Goal: Task Accomplishment & Management: Use online tool/utility

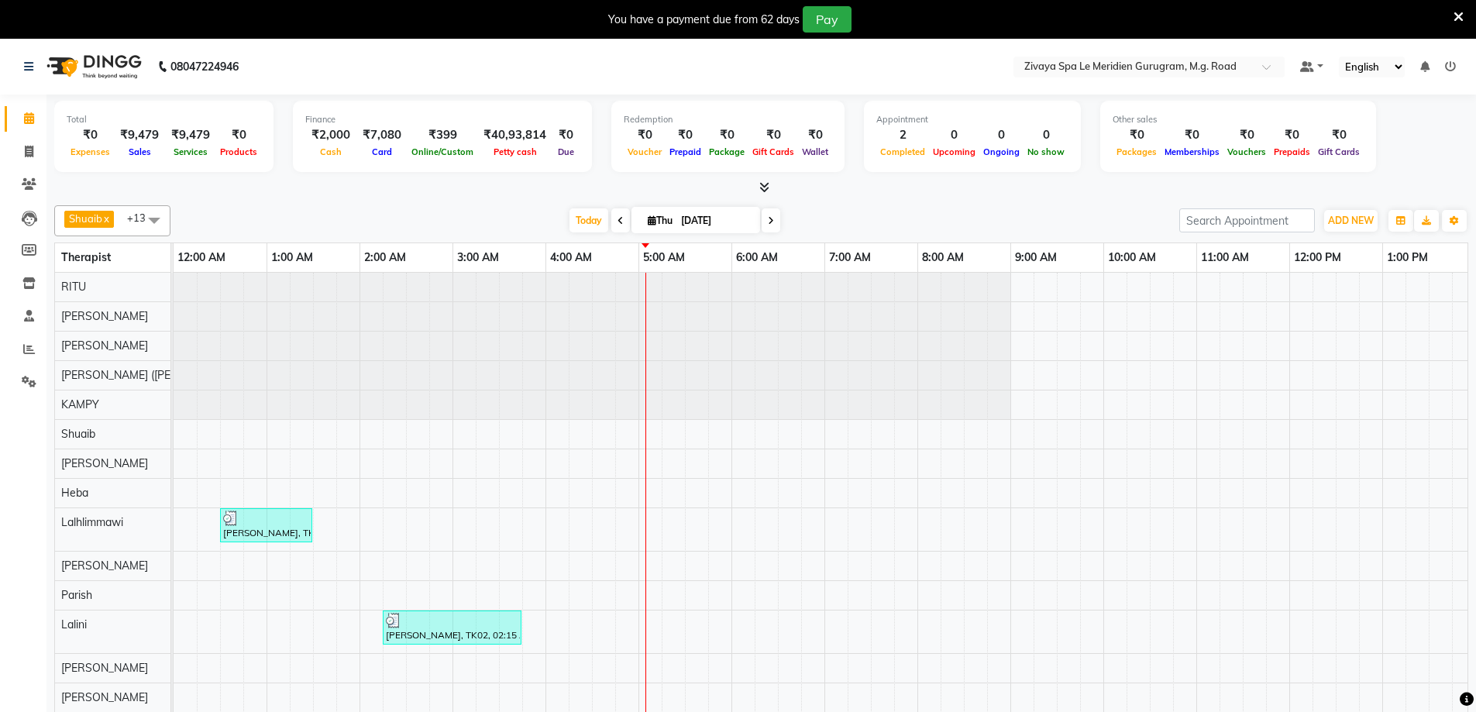
click at [648, 534] on div "[PERSON_NAME], TK01, 12:30 AM-01:30 AM, Javanese Pampering - 60 Mins [PERSON_NA…" at bounding box center [1289, 504] width 2231 height 462
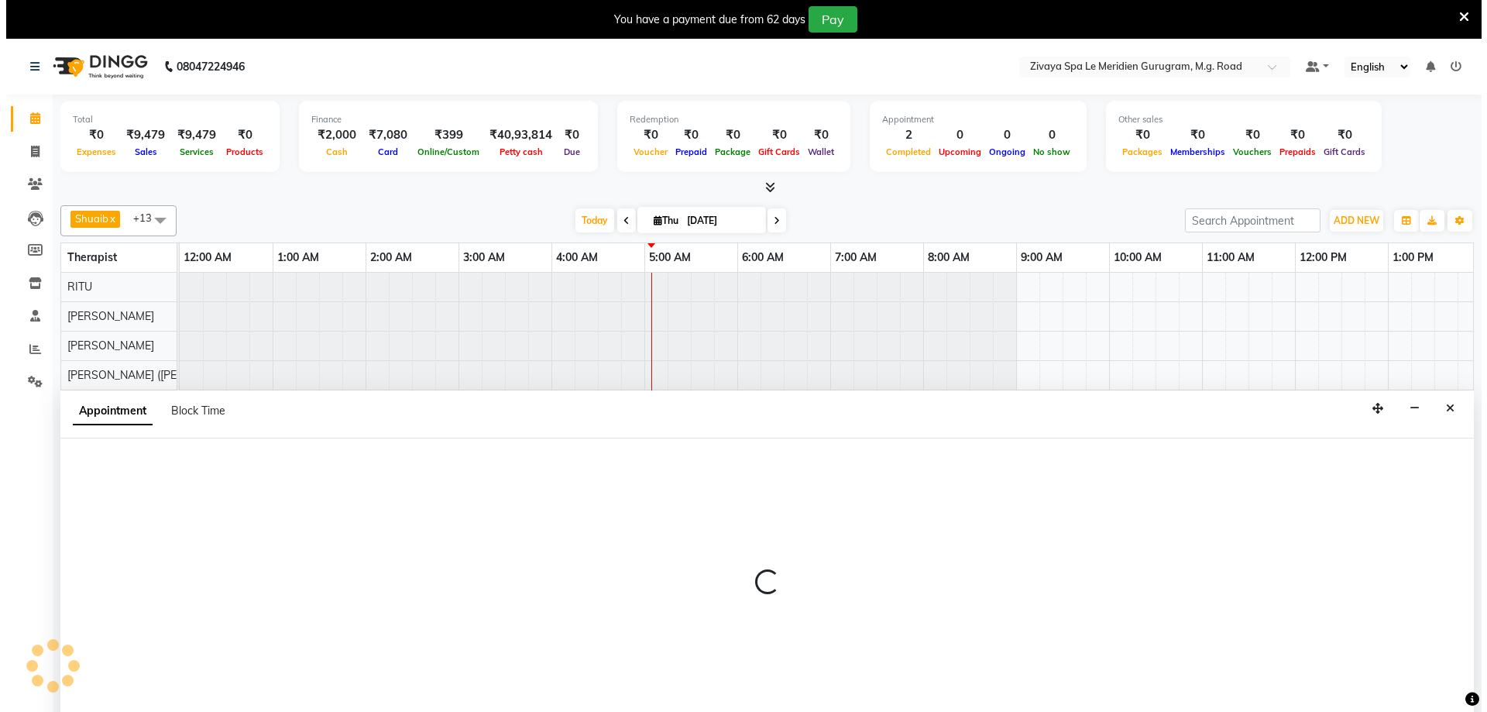
scroll to position [39, 0]
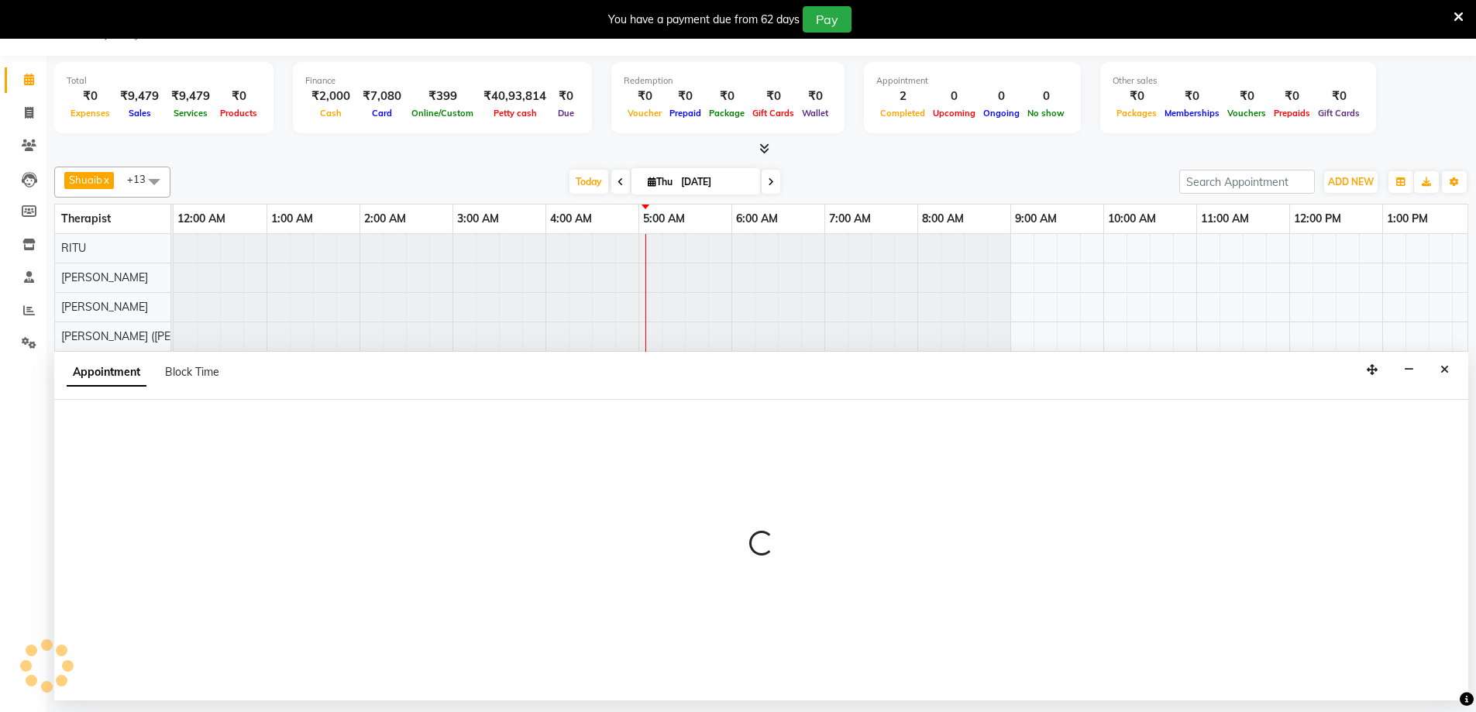
select select "65985"
select select "tentative"
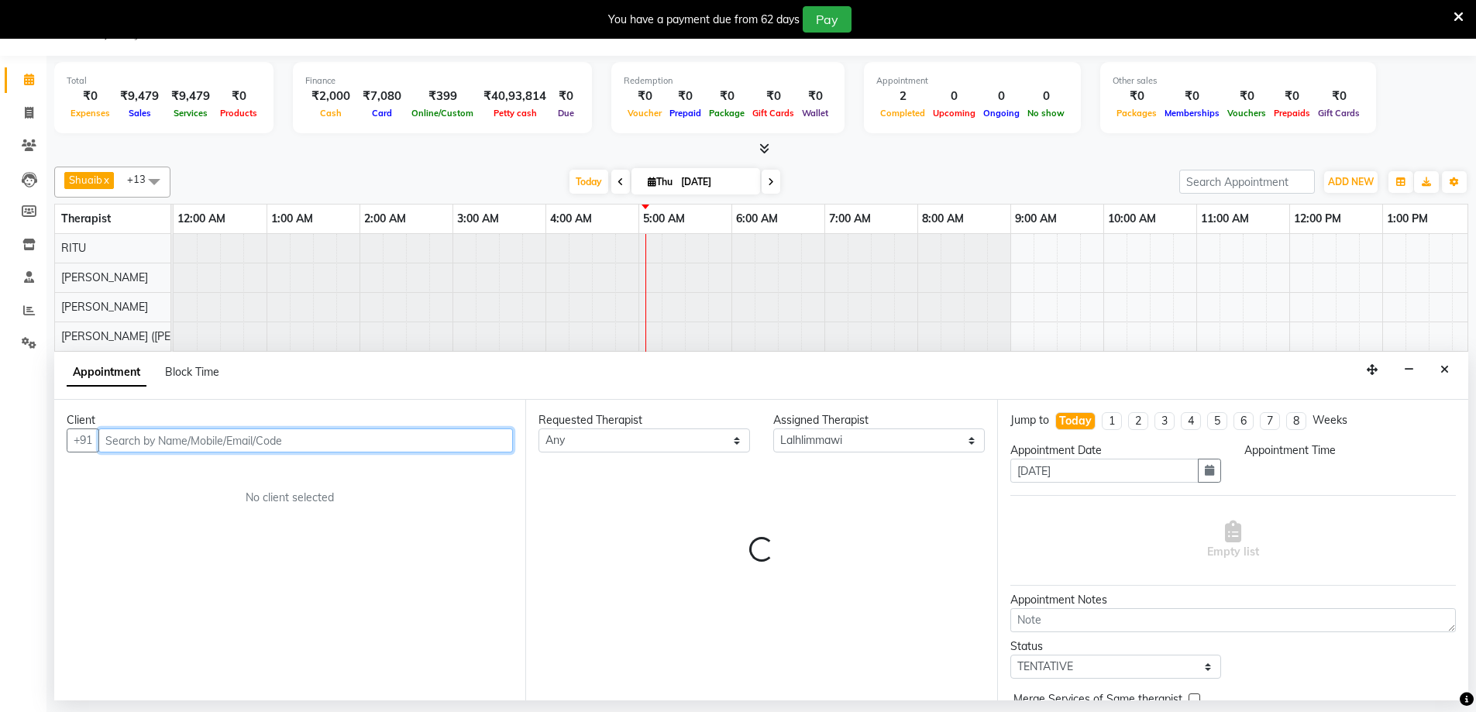
select select "300"
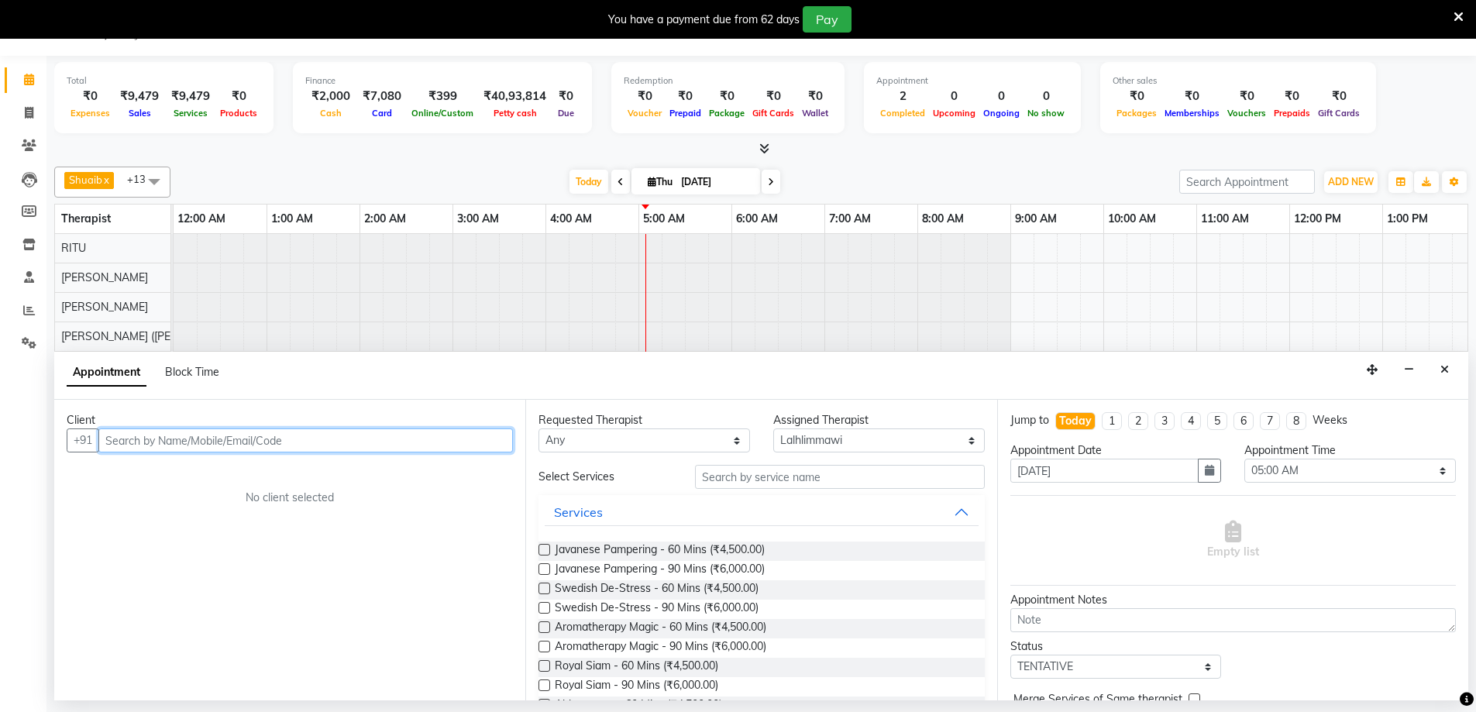
click at [265, 449] on input "text" at bounding box center [305, 440] width 414 height 24
type input "[PERSON_NAME]"
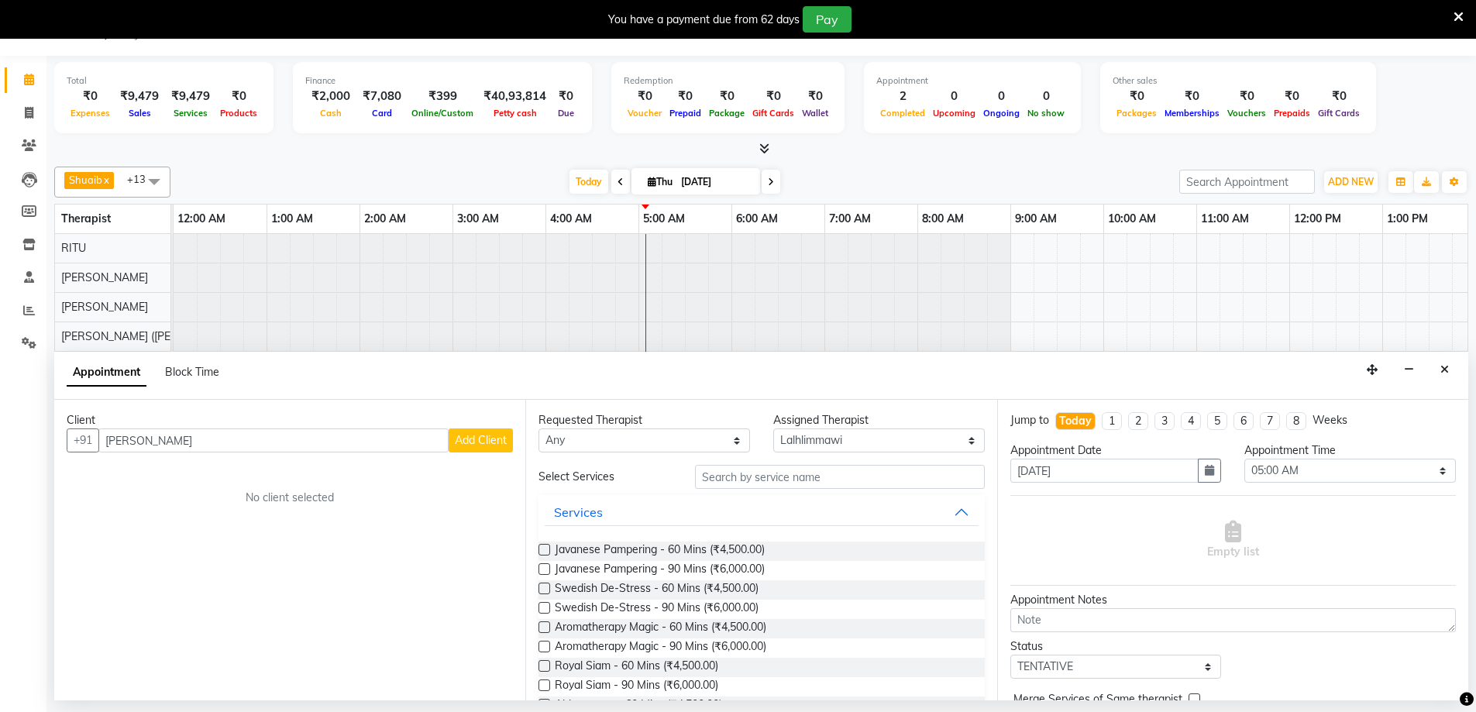
click at [490, 431] on button "Add Client" at bounding box center [481, 440] width 64 height 24
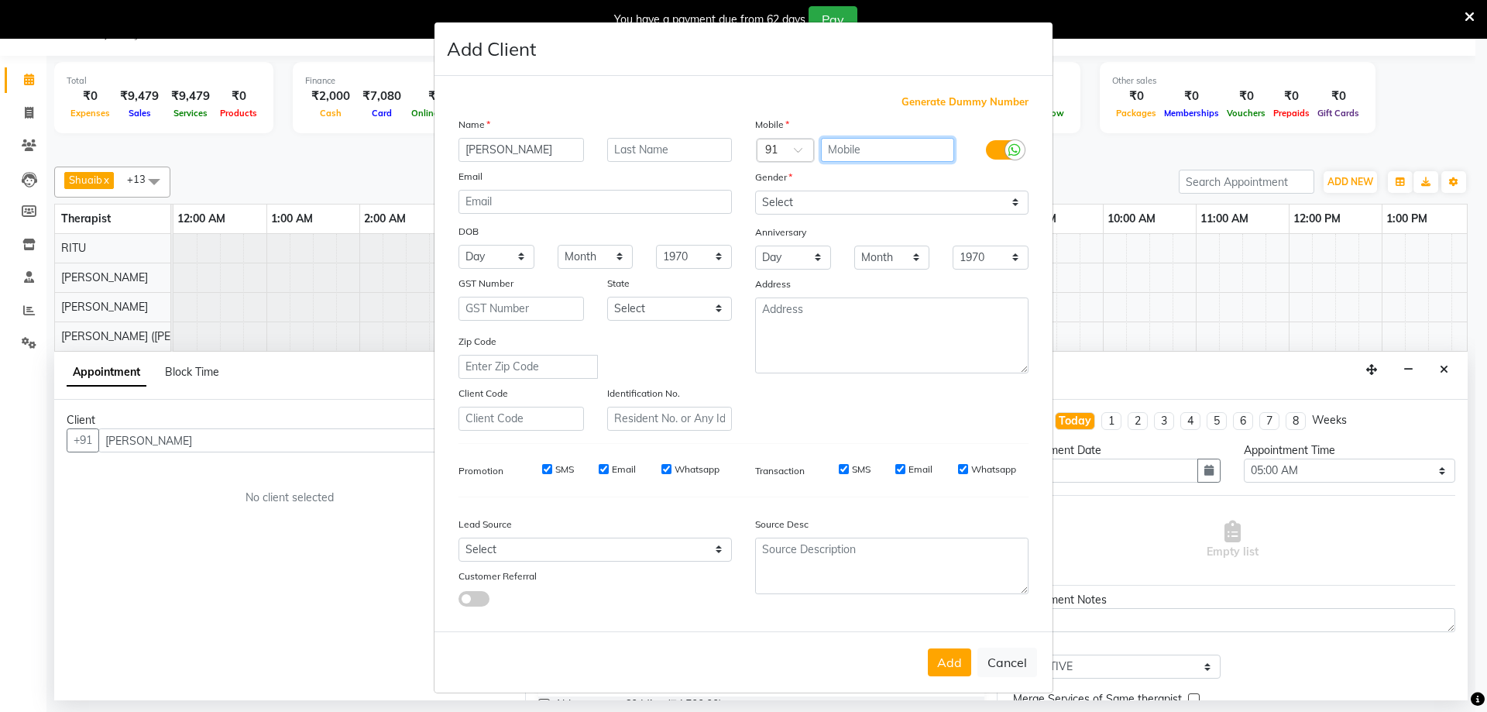
click at [895, 143] on input "text" at bounding box center [888, 150] width 134 height 24
type input "8805240350"
click at [861, 206] on select "Select [DEMOGRAPHIC_DATA] [DEMOGRAPHIC_DATA] Other Prefer Not To Say" at bounding box center [891, 203] width 273 height 24
select select "[DEMOGRAPHIC_DATA]"
click at [755, 191] on select "Select [DEMOGRAPHIC_DATA] [DEMOGRAPHIC_DATA] Other Prefer Not To Say" at bounding box center [891, 203] width 273 height 24
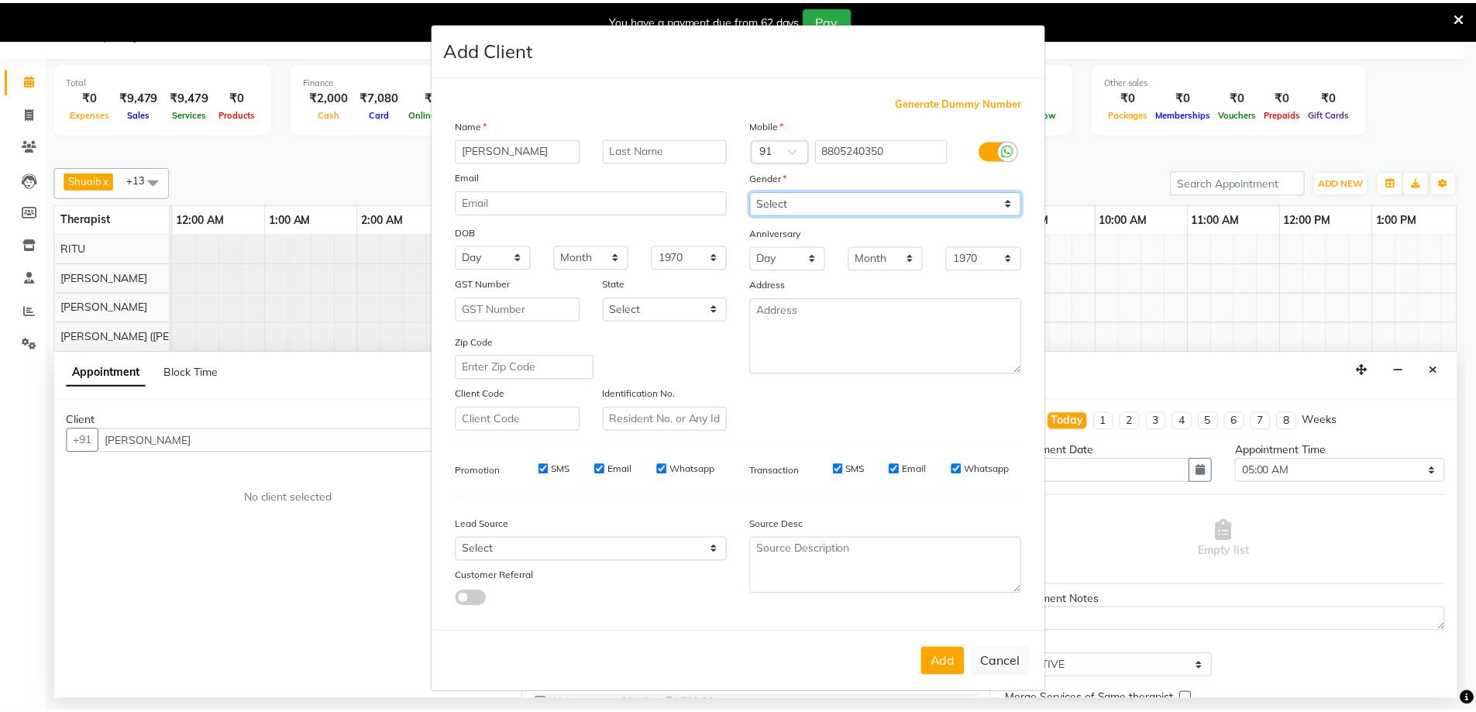
scroll to position [3, 0]
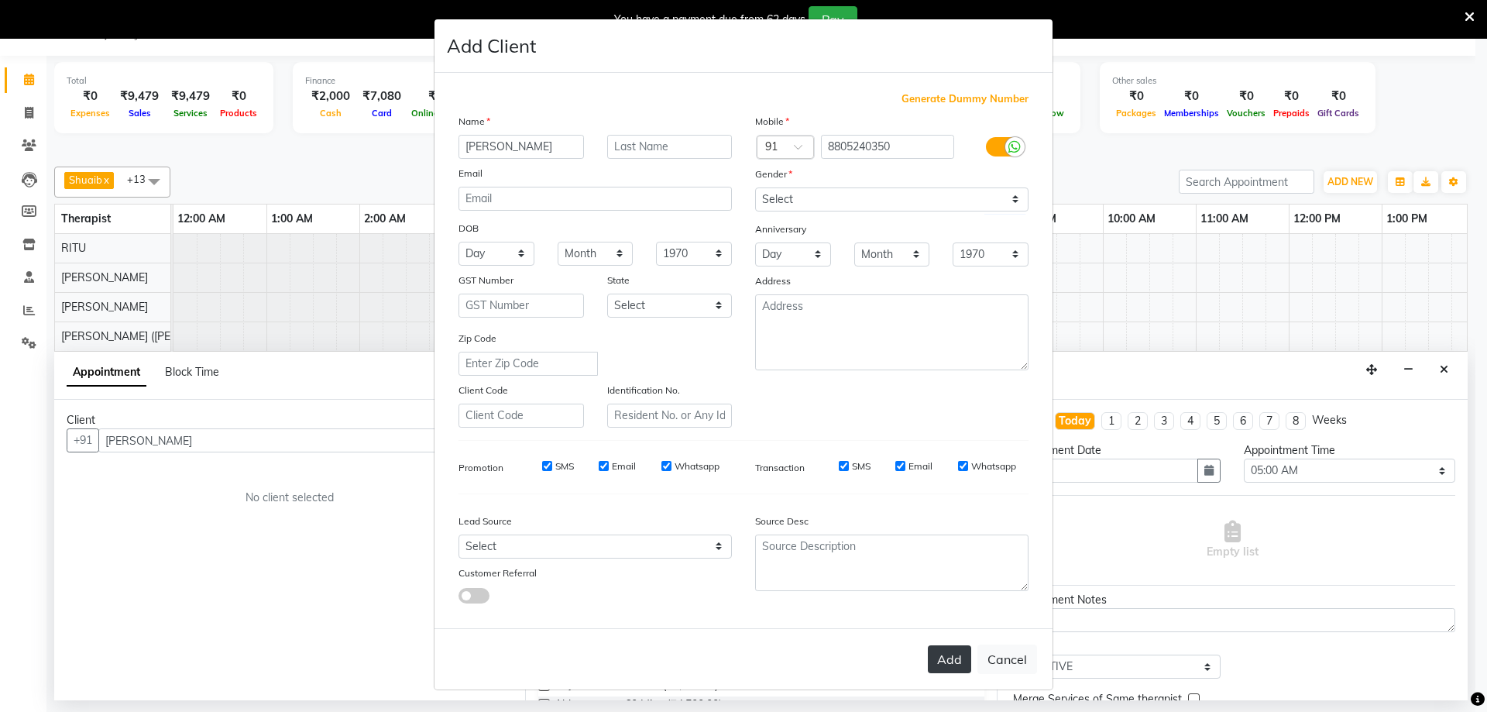
click at [952, 655] on button "Add" at bounding box center [949, 659] width 43 height 28
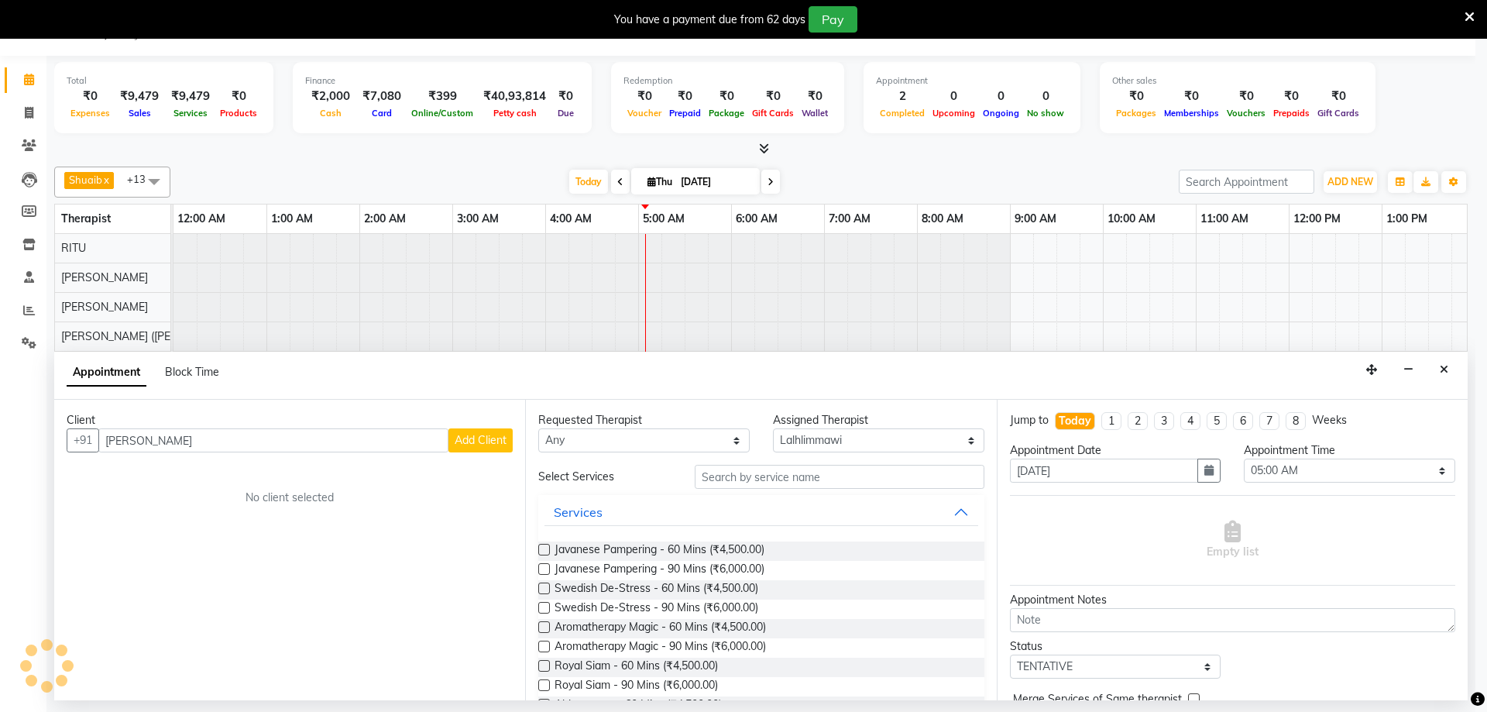
type input "8805240350"
select select
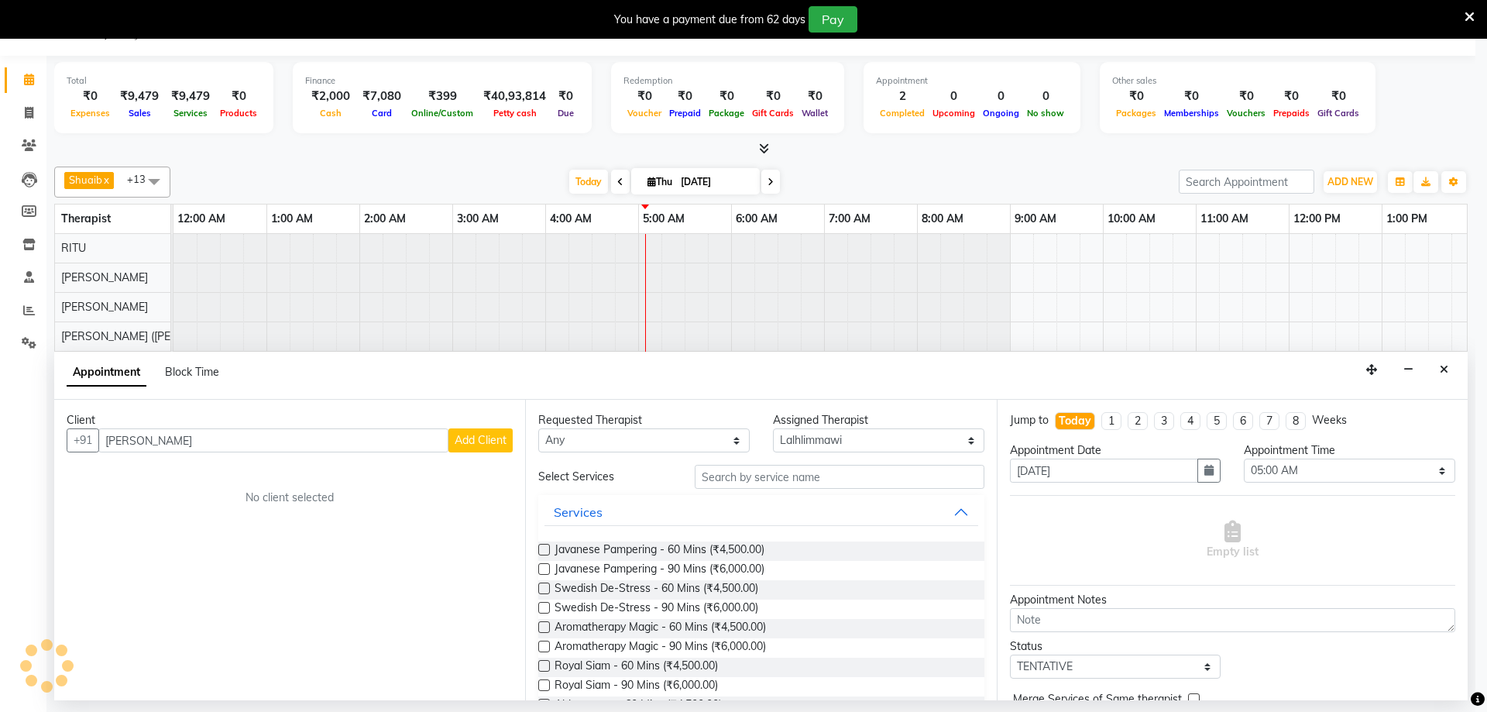
select select
checkbox input "false"
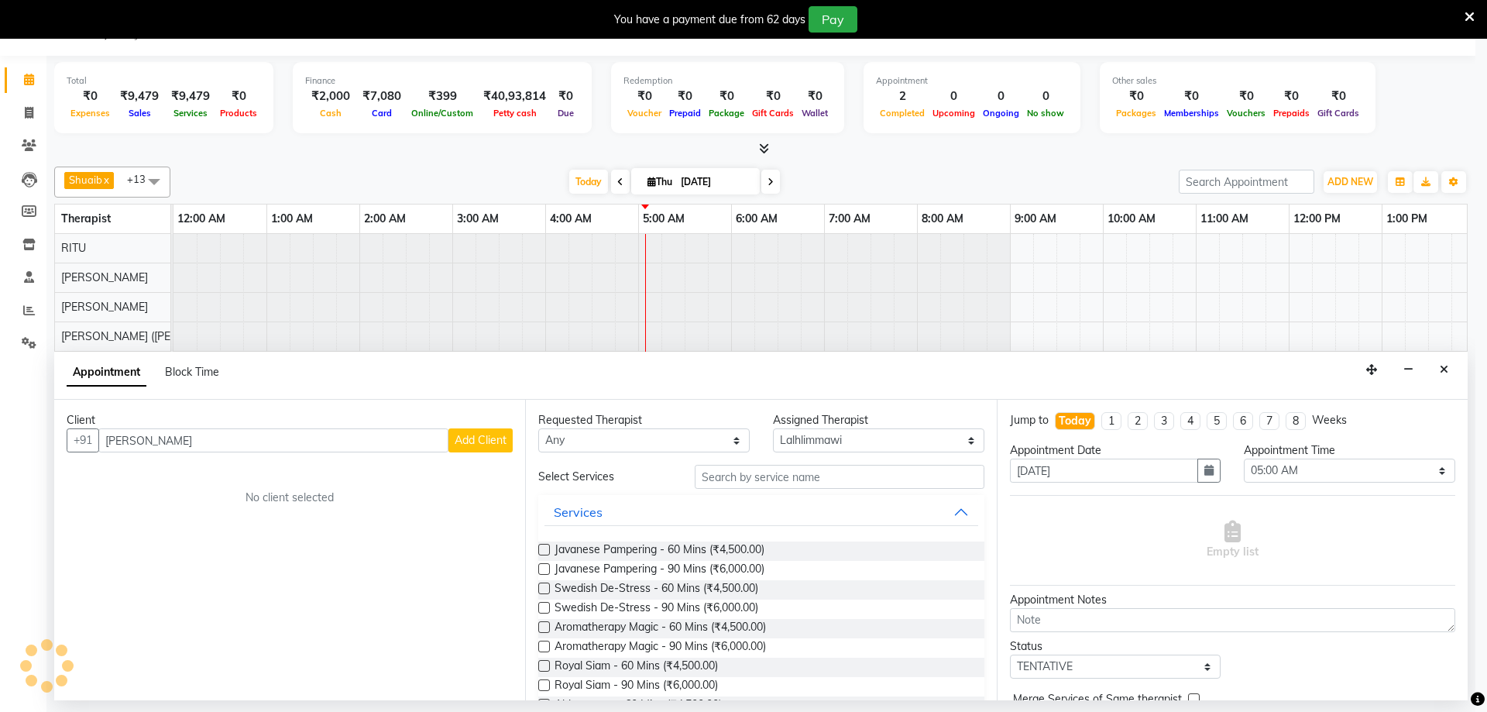
checkbox input "false"
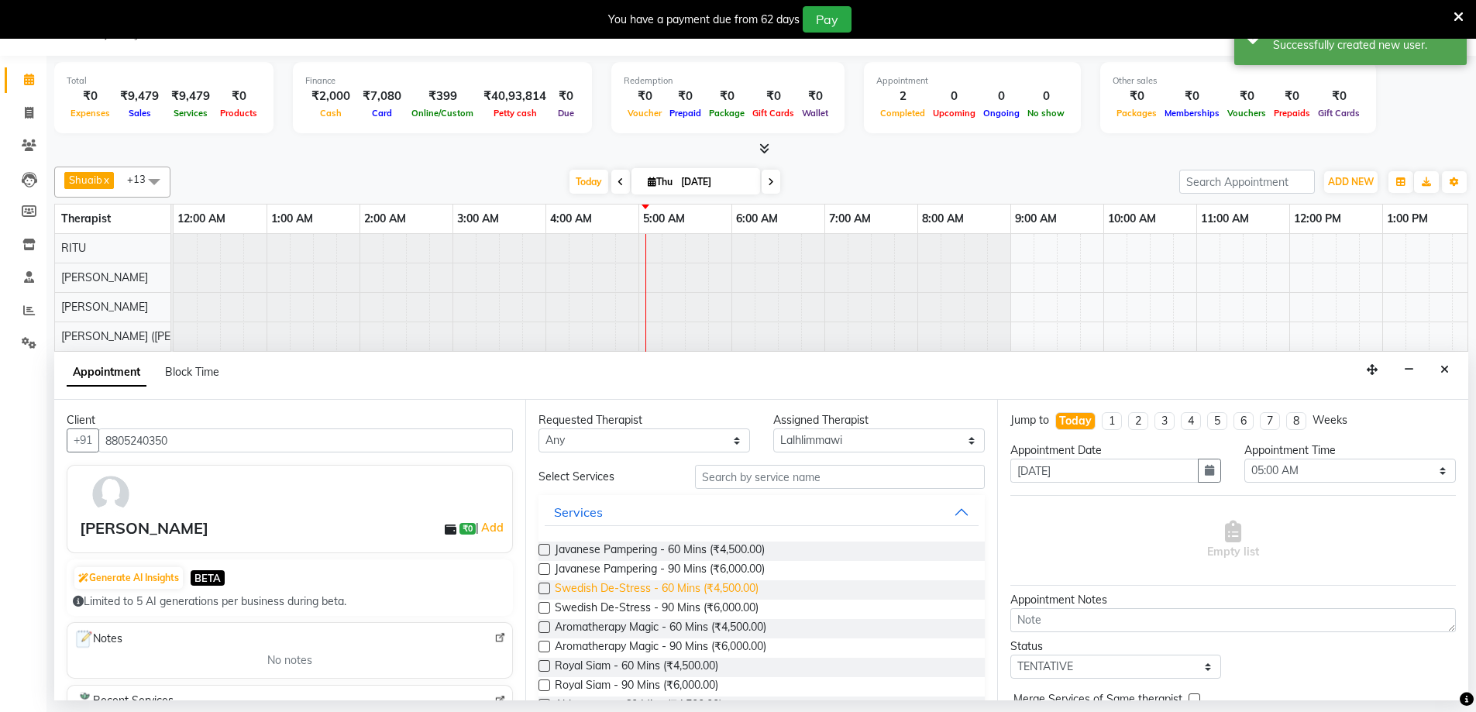
scroll to position [263, 0]
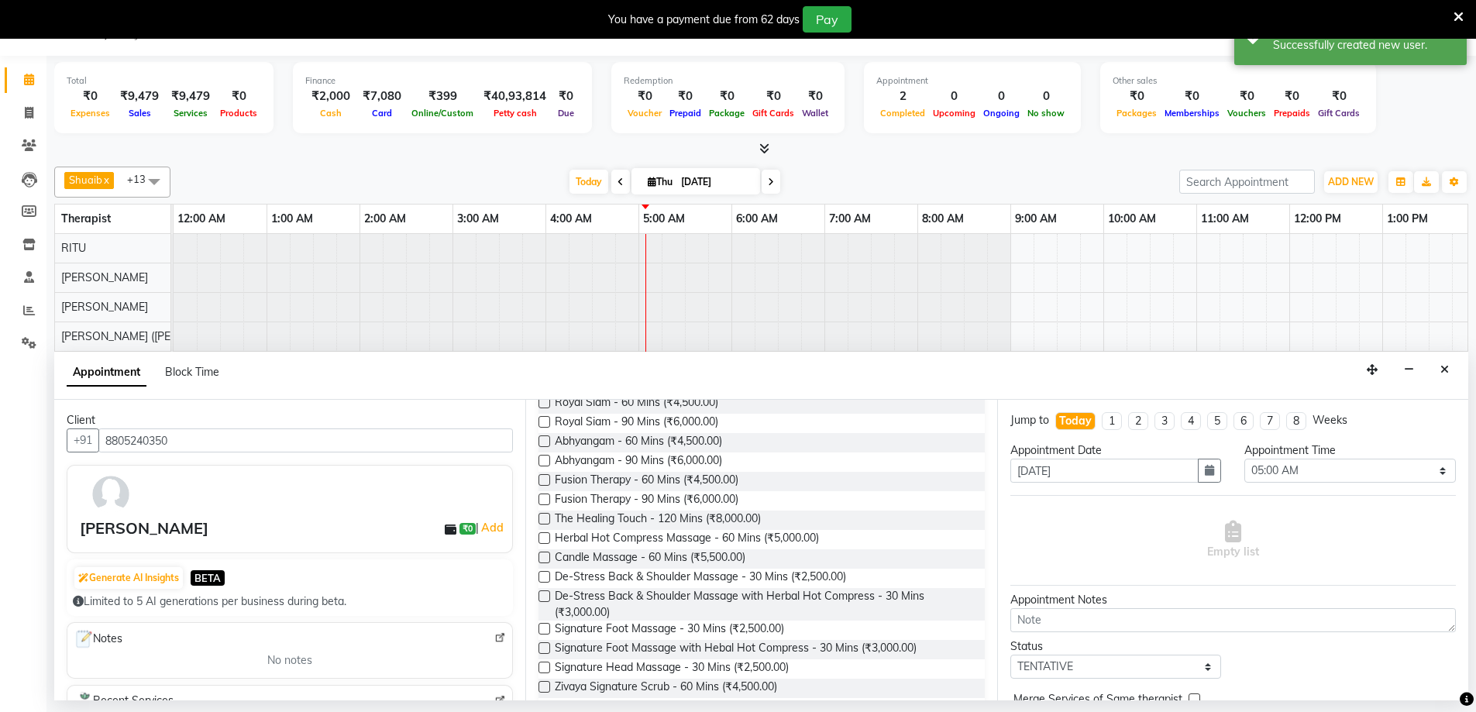
click at [548, 576] on label at bounding box center [544, 577] width 12 height 12
click at [548, 576] on input "checkbox" at bounding box center [543, 578] width 10 height 10
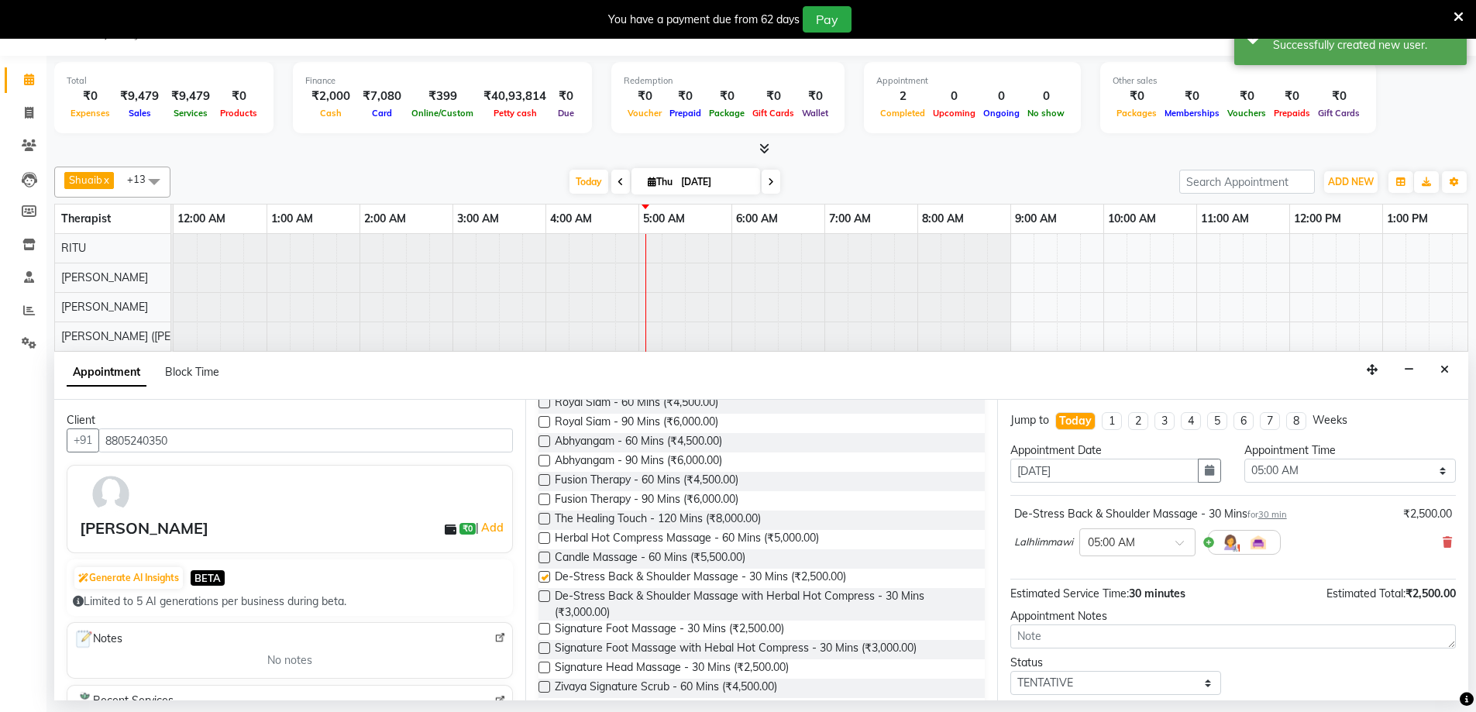
checkbox input "false"
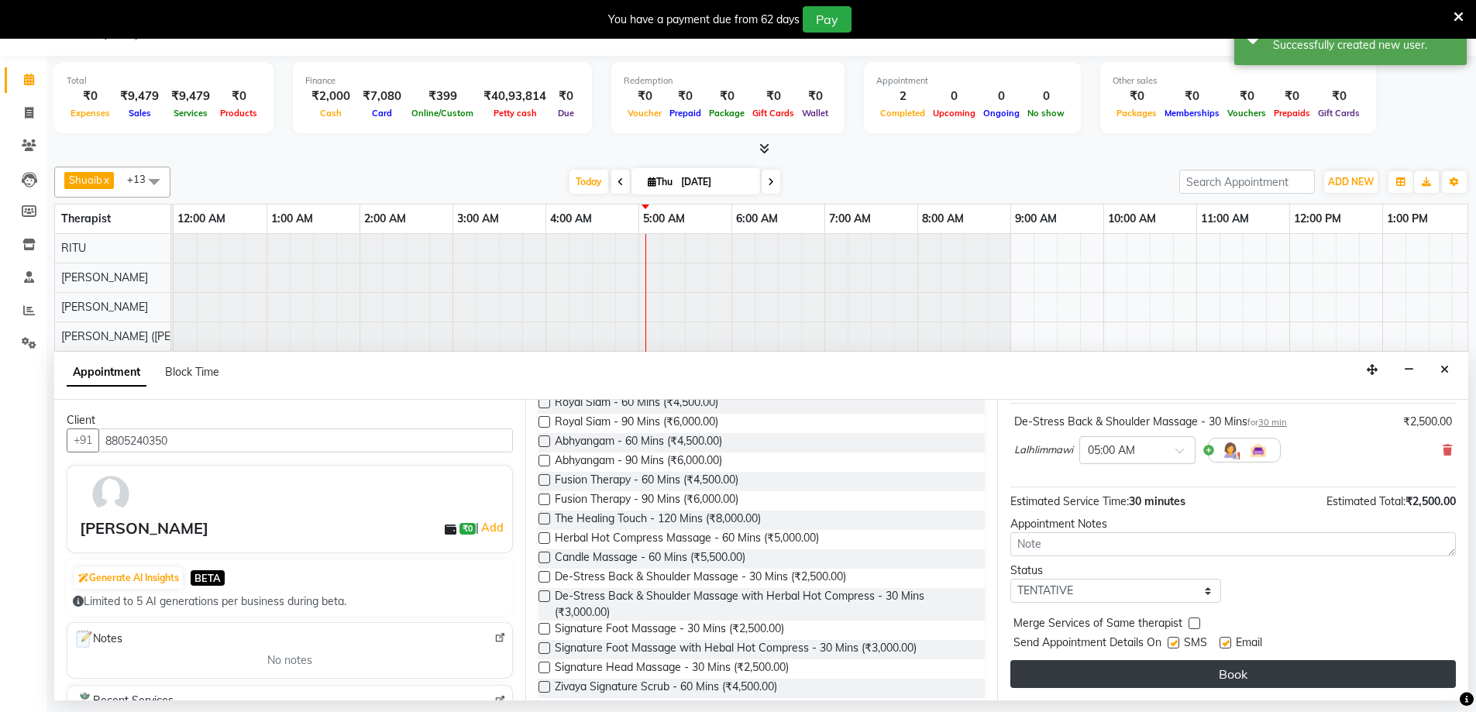
click at [1211, 679] on button "Book" at bounding box center [1232, 674] width 445 height 28
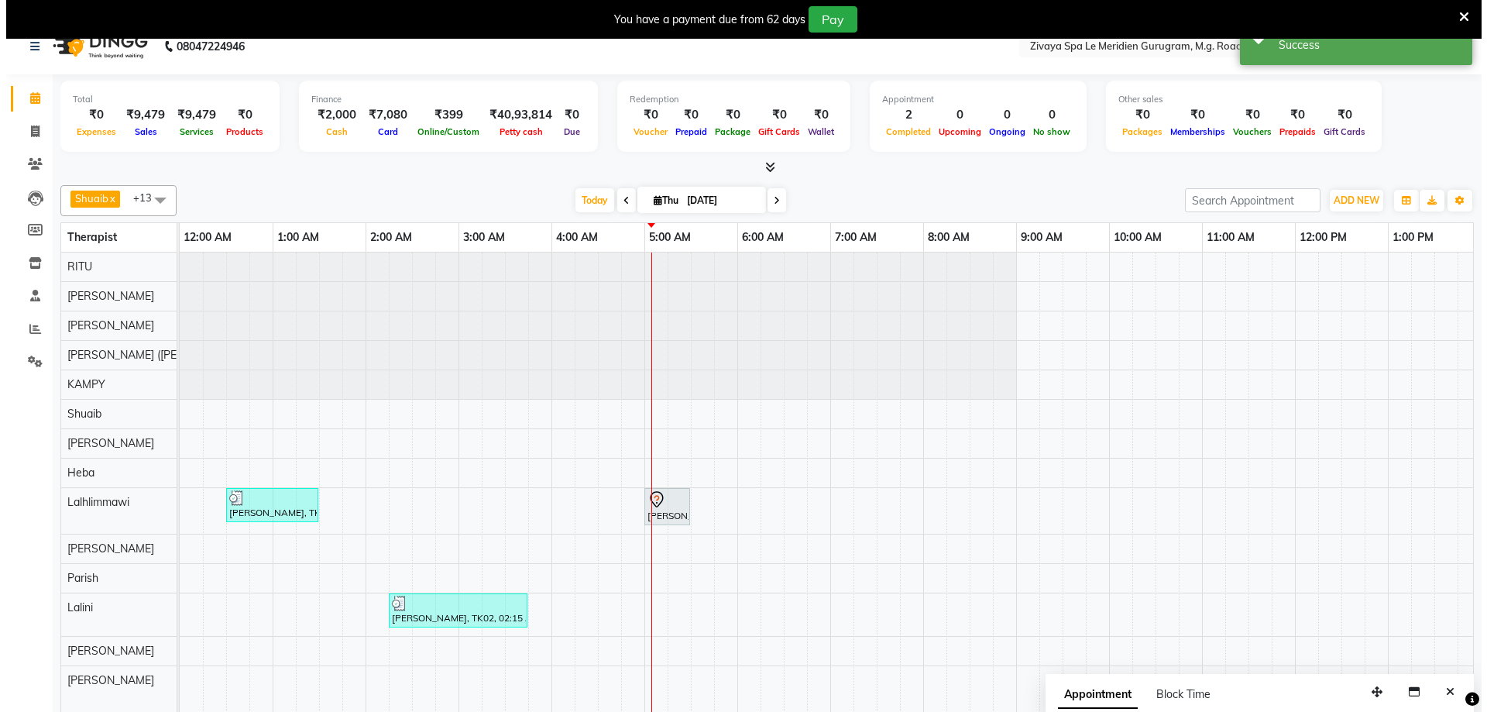
scroll to position [39, 0]
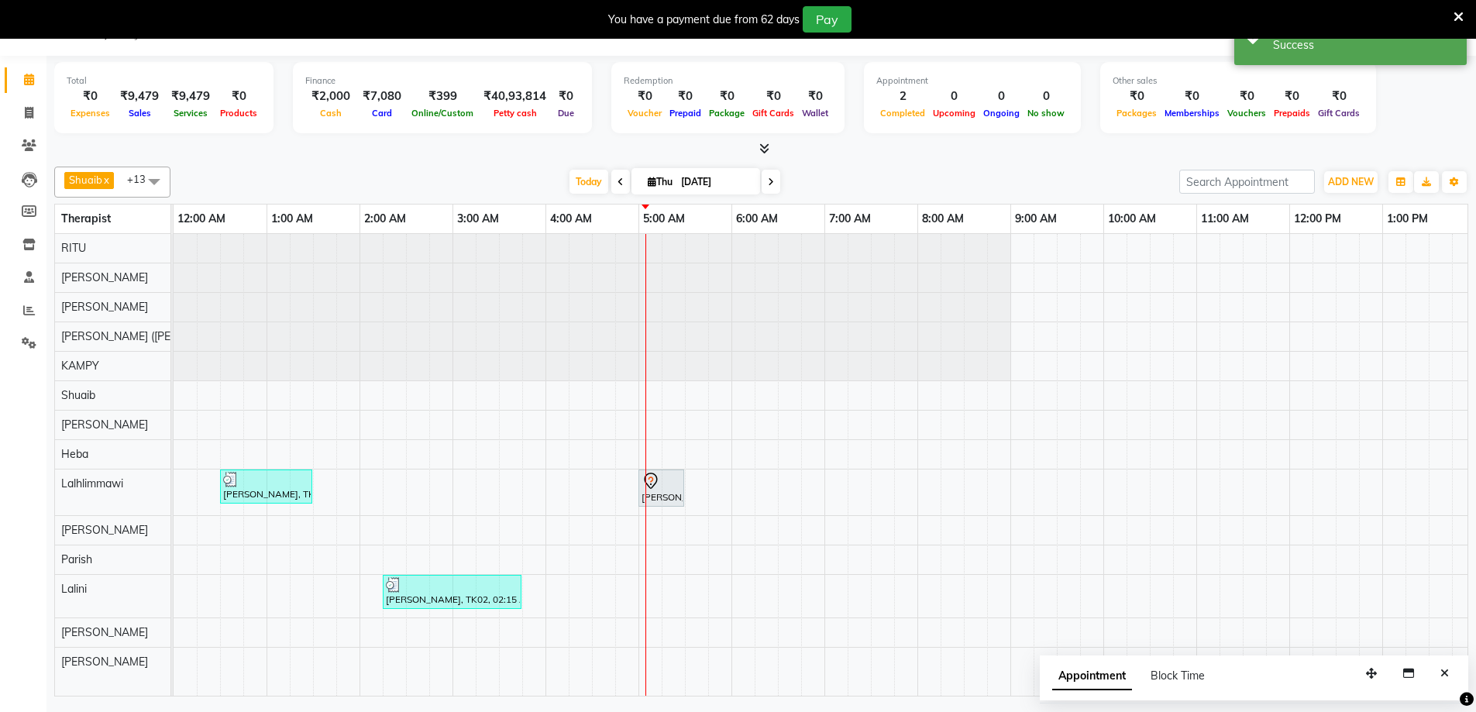
click at [647, 476] on icon at bounding box center [650, 481] width 19 height 19
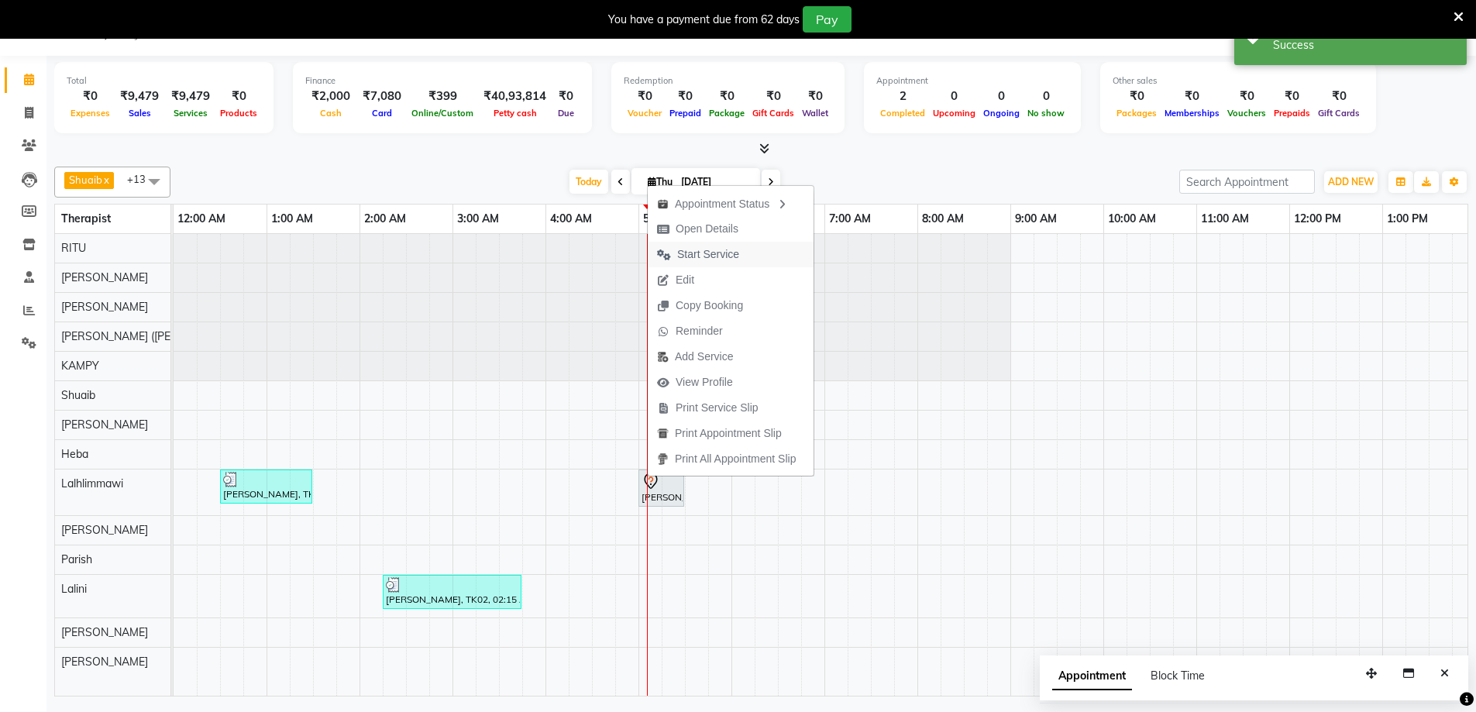
click at [678, 251] on span "Start Service" at bounding box center [708, 254] width 62 height 16
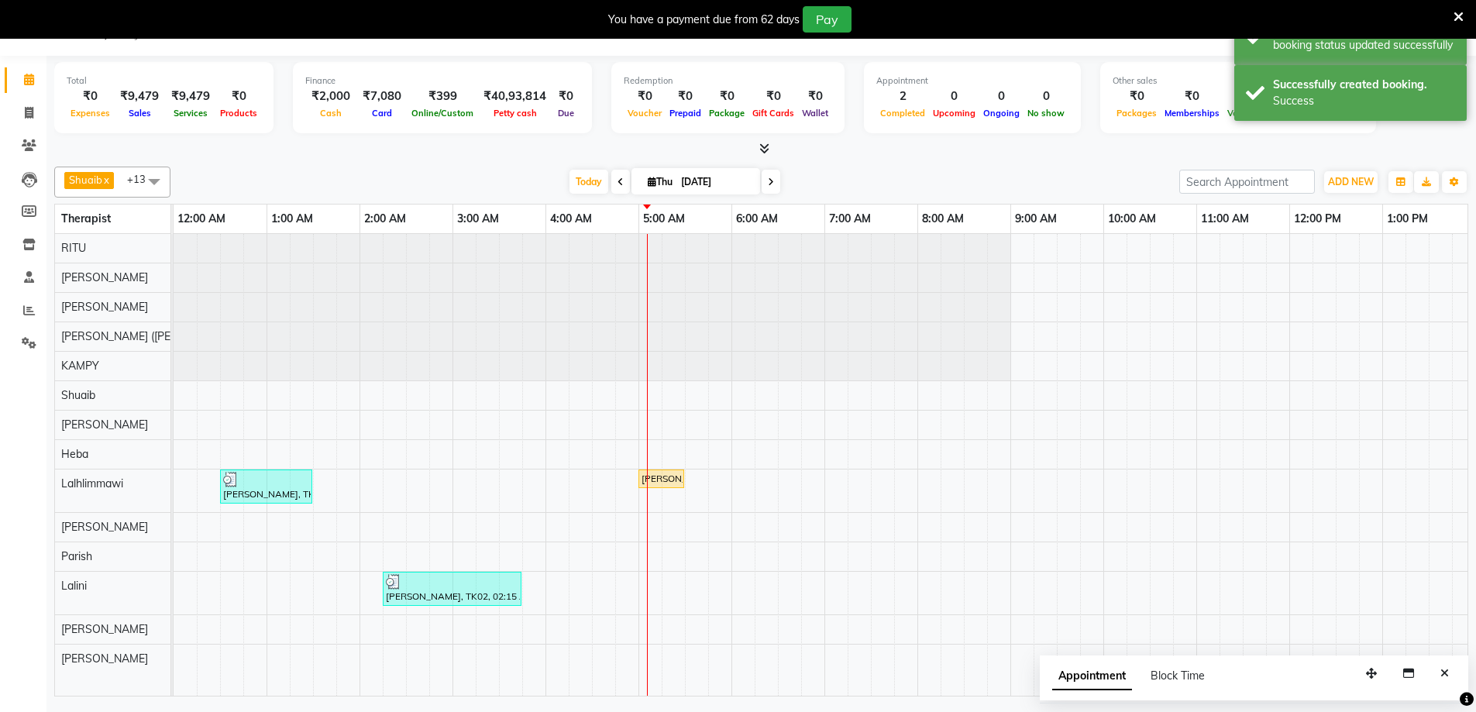
click at [650, 478] on div "[PERSON_NAME], TK03, 05:00 AM-05:30 AM, De-Stress Back & Shoulder Massage - 30 …" at bounding box center [661, 479] width 43 height 14
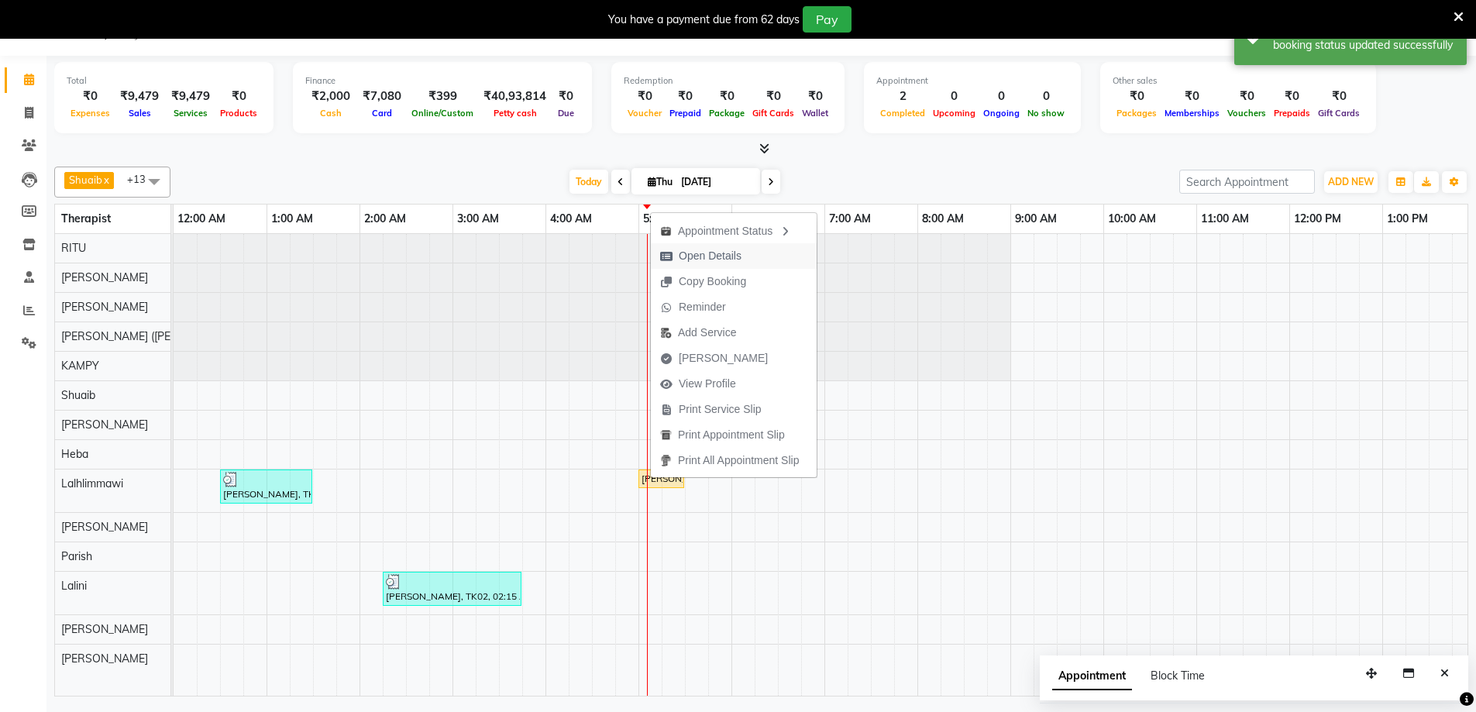
click at [684, 258] on span "Open Details" at bounding box center [710, 256] width 63 height 16
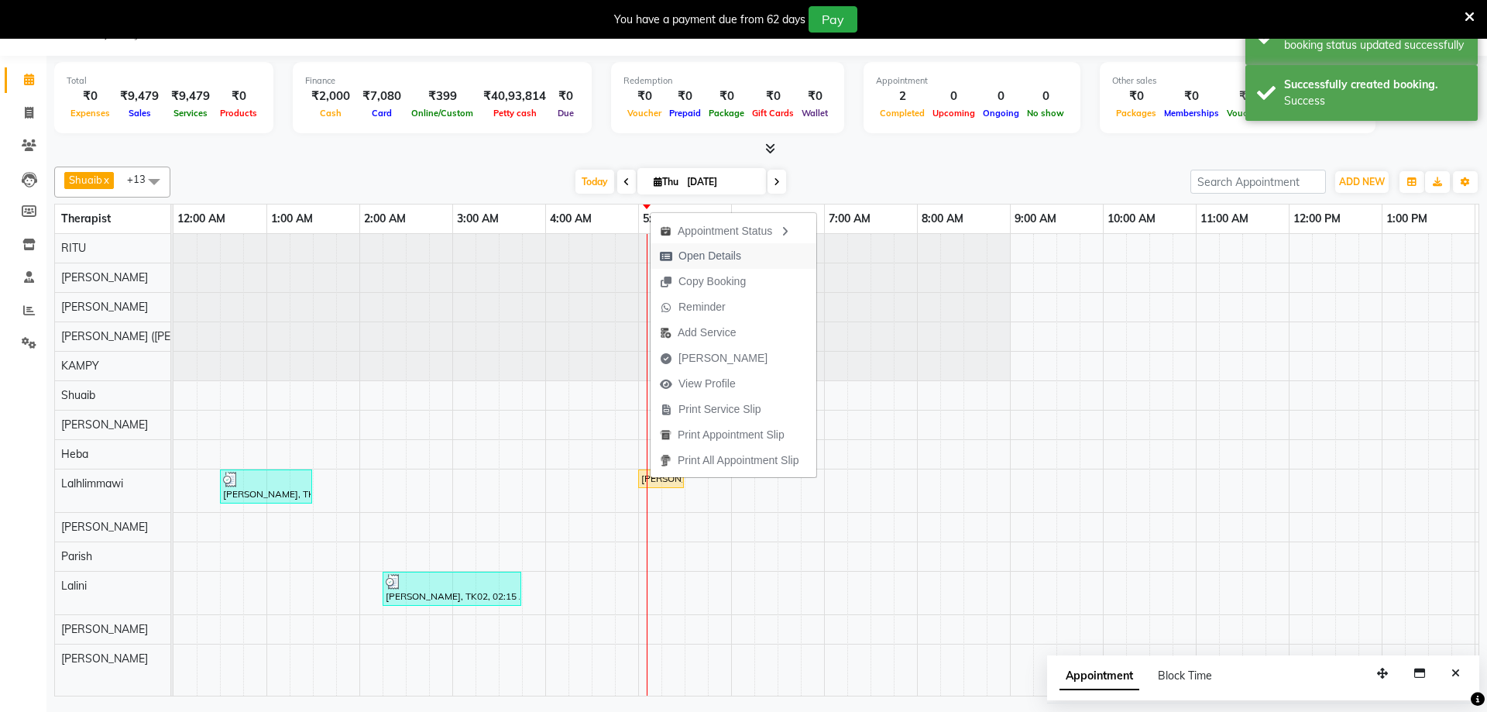
select select "1"
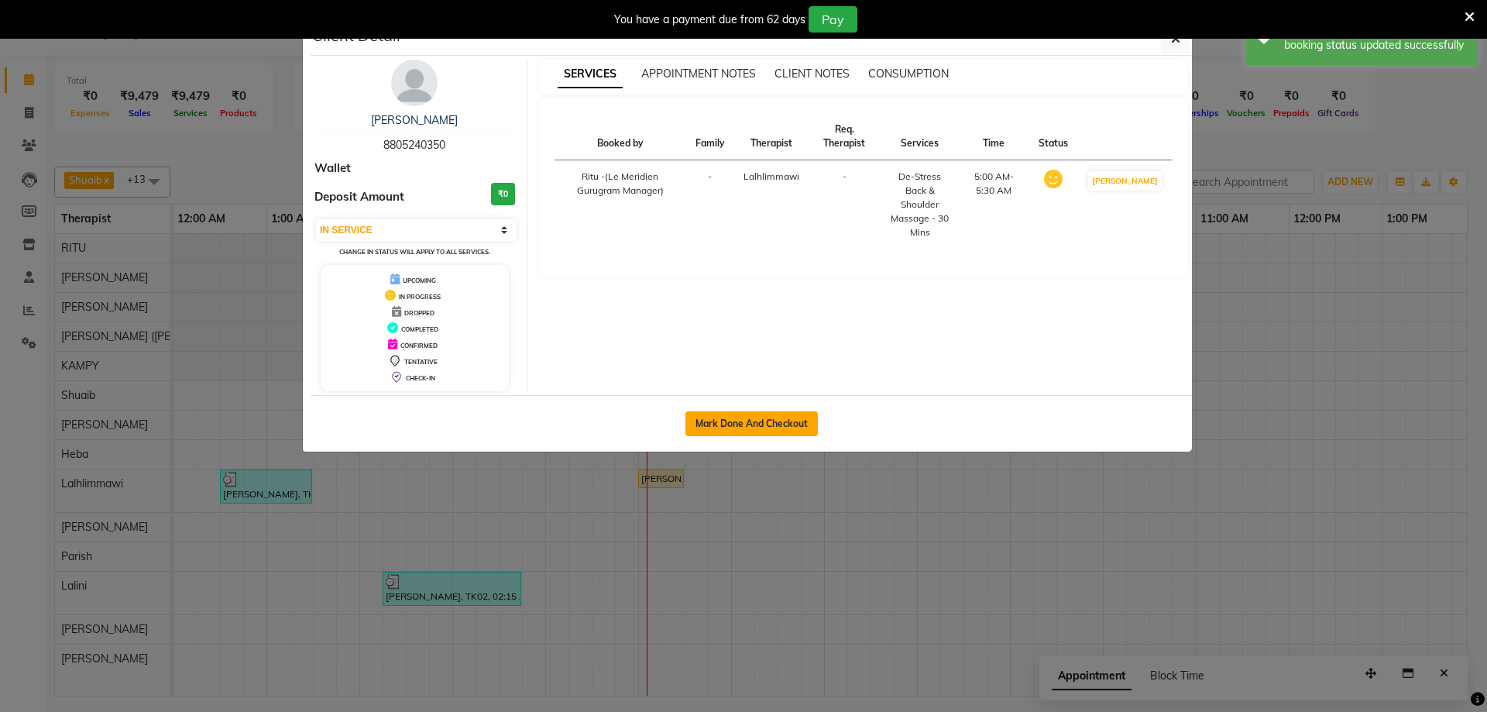
click at [721, 435] on button "Mark Done And Checkout" at bounding box center [752, 423] width 132 height 25
select select "service"
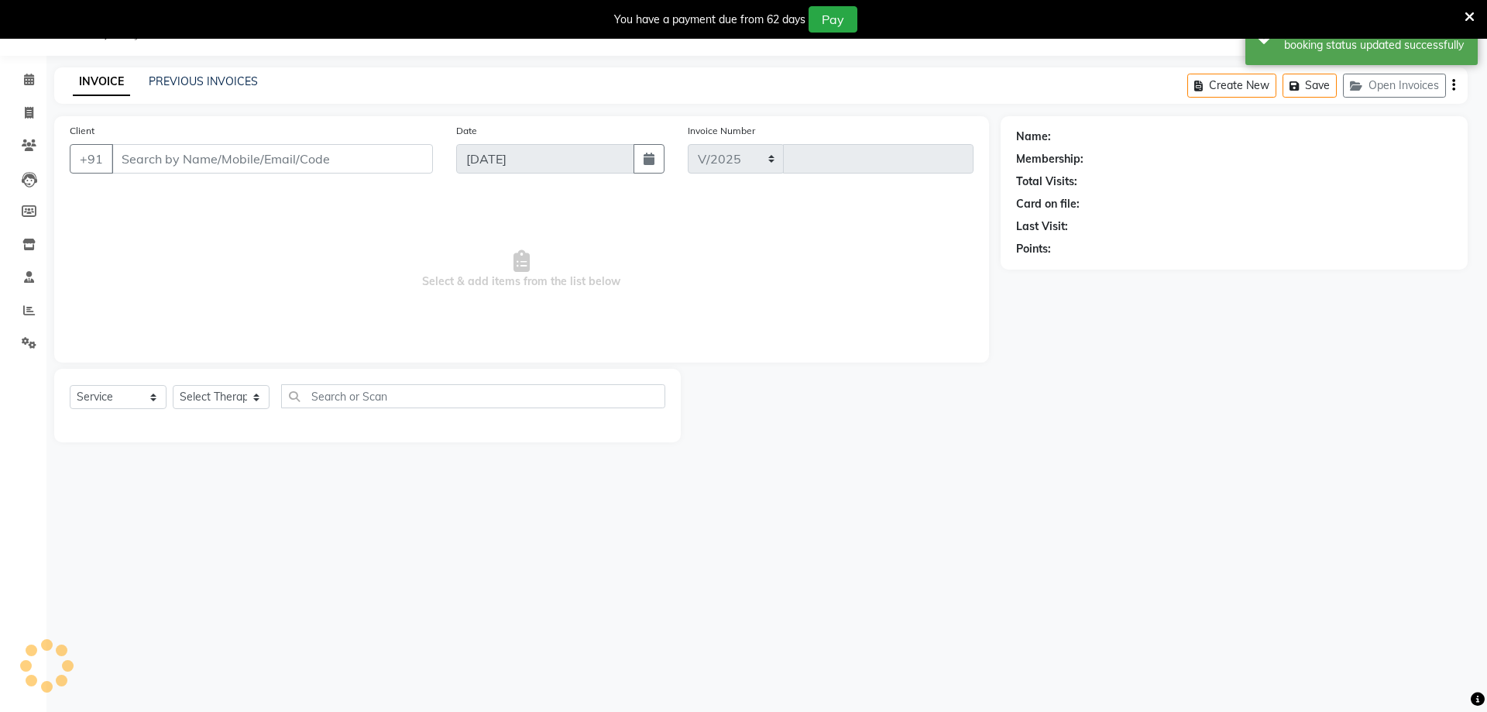
select select "6503"
type input "1803"
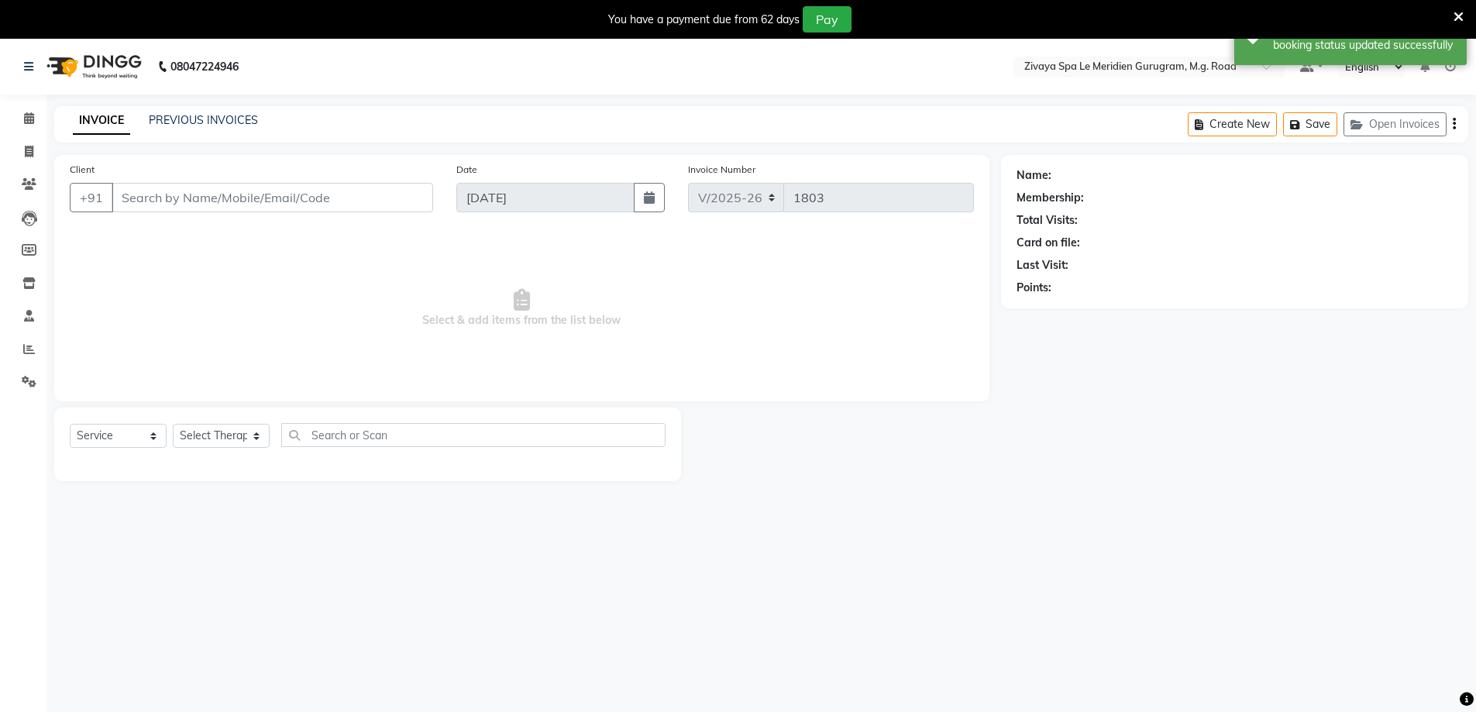
type input "8805240350"
select select "65985"
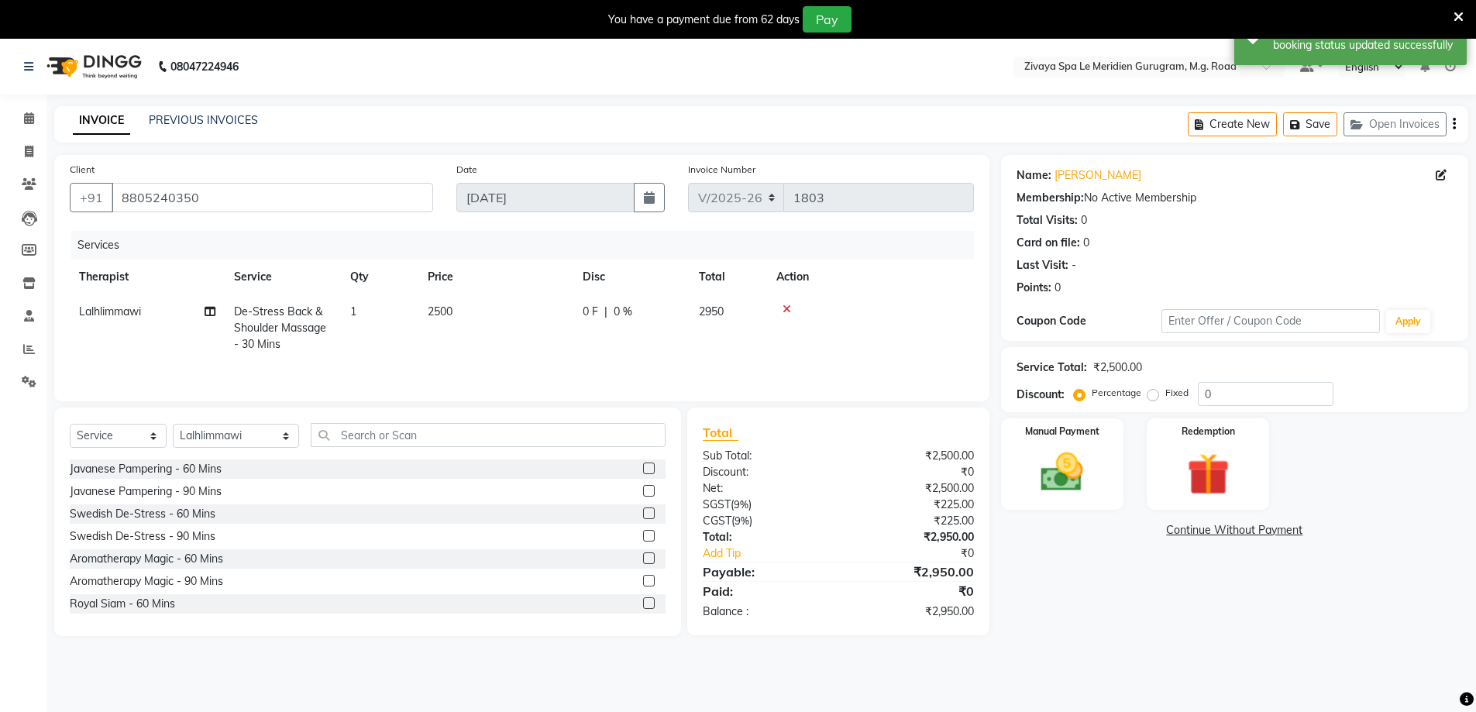
click at [595, 311] on span "0 F" at bounding box center [590, 312] width 15 height 16
select select "65985"
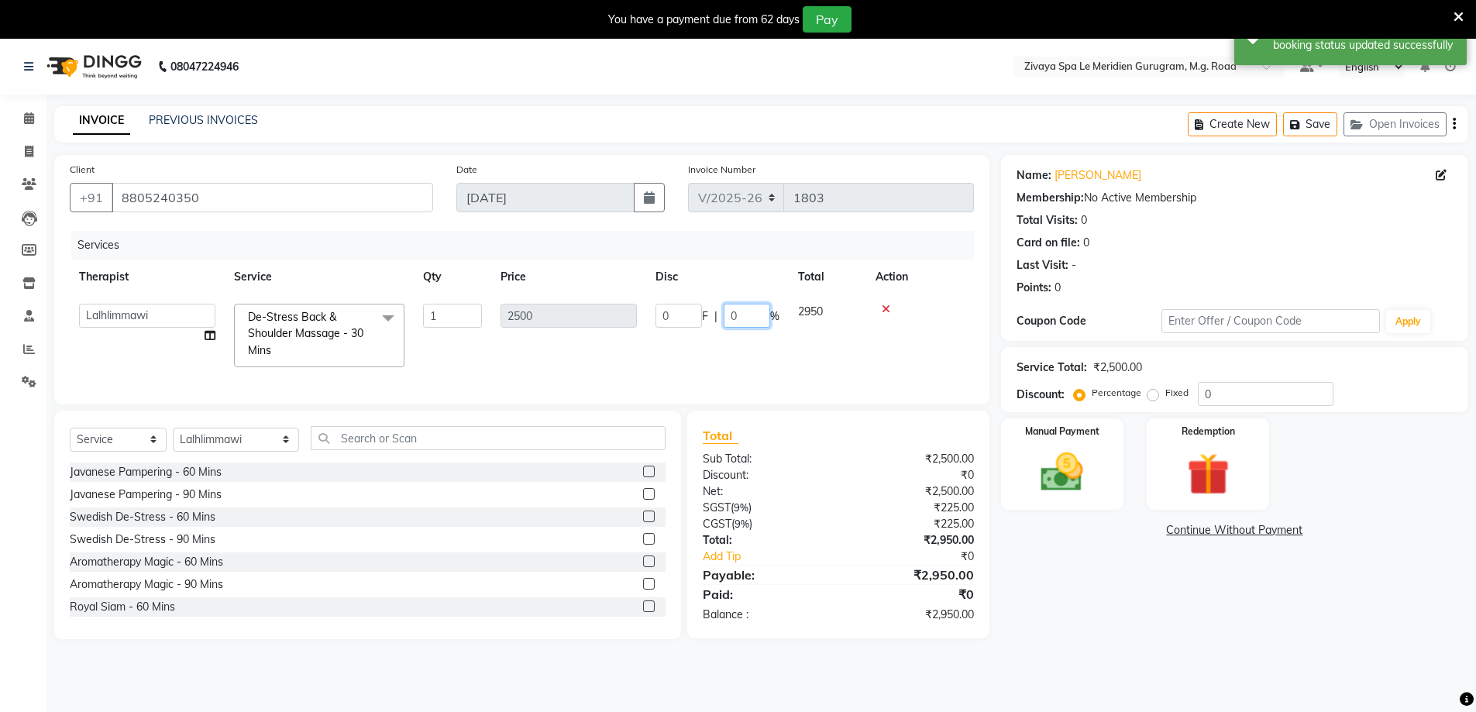
click at [730, 319] on input "0" at bounding box center [747, 316] width 46 height 24
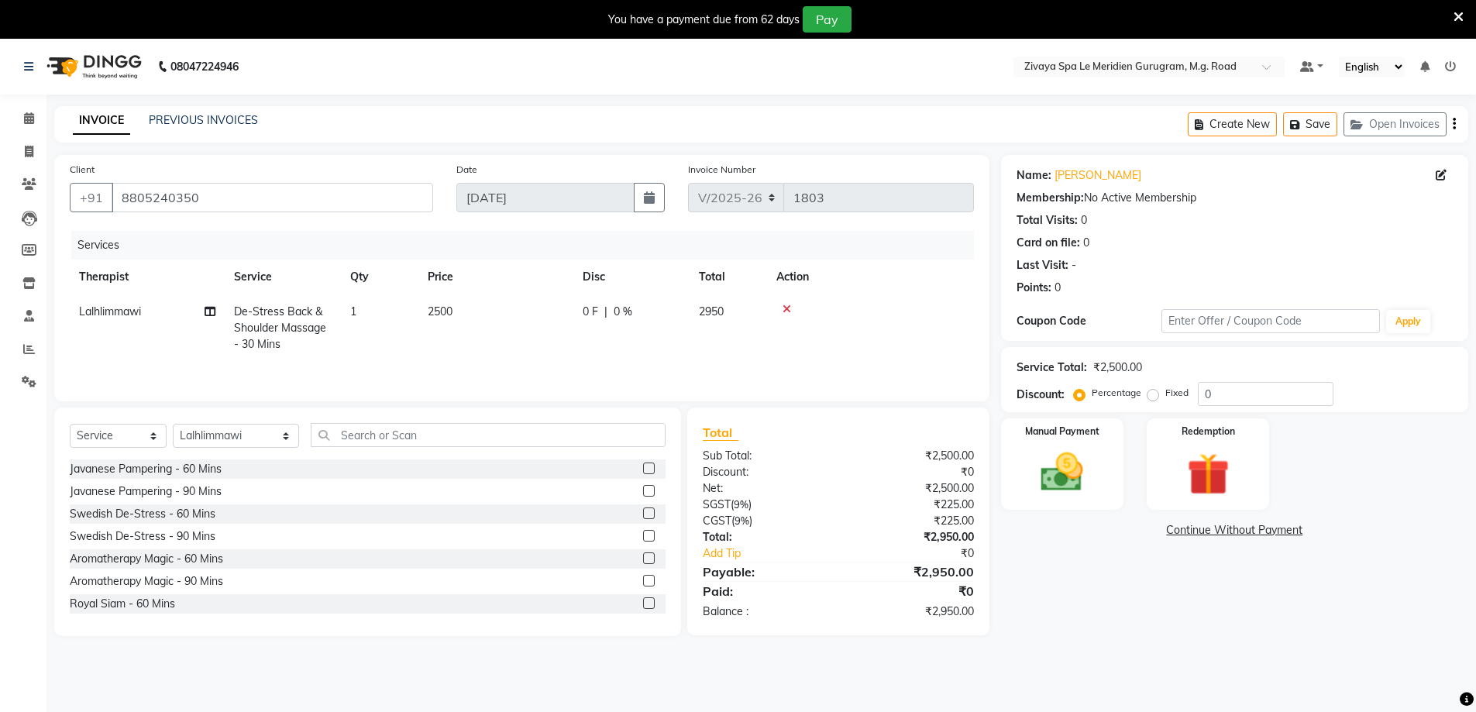
click at [585, 313] on span "0 F" at bounding box center [590, 312] width 15 height 16
select select "65985"
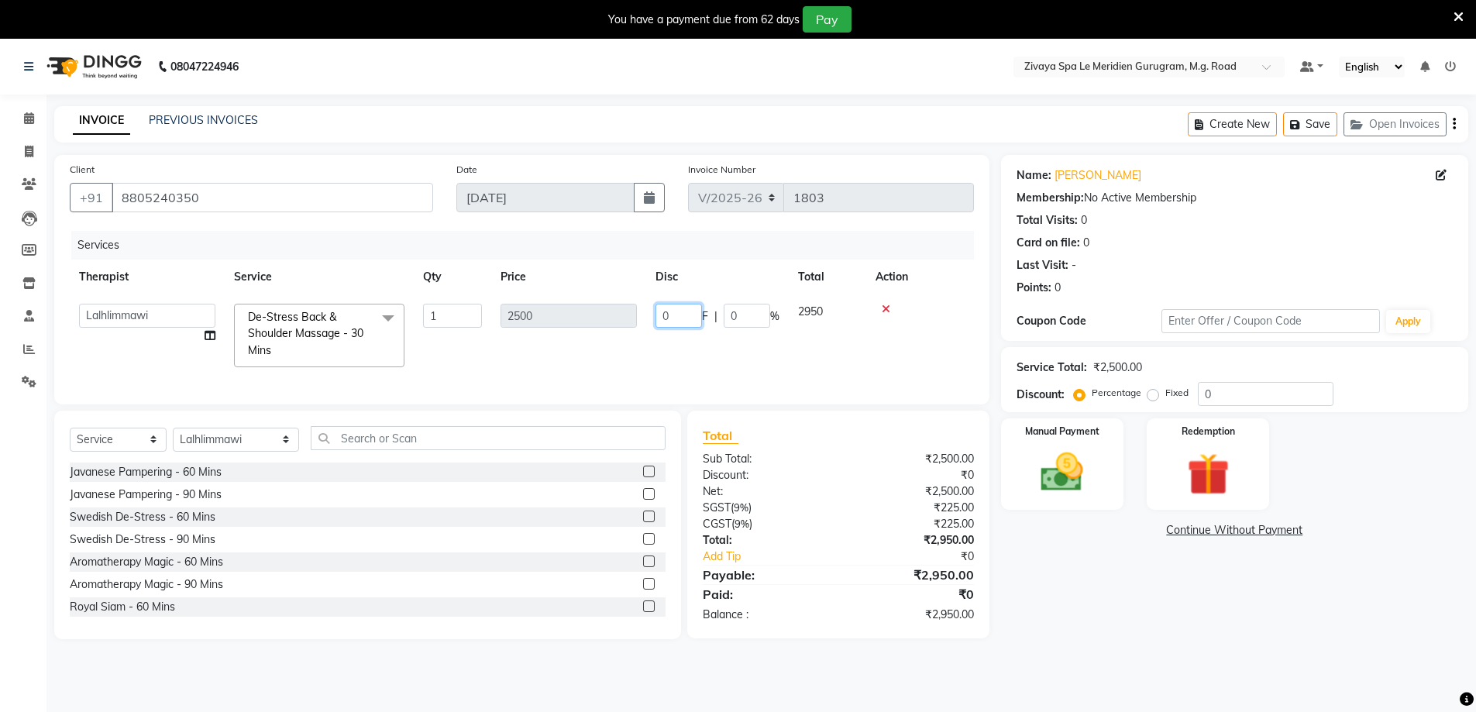
drag, startPoint x: 676, startPoint y: 314, endPoint x: 658, endPoint y: 310, distance: 18.2
click at [658, 310] on input "0" at bounding box center [678, 316] width 46 height 24
type input "500"
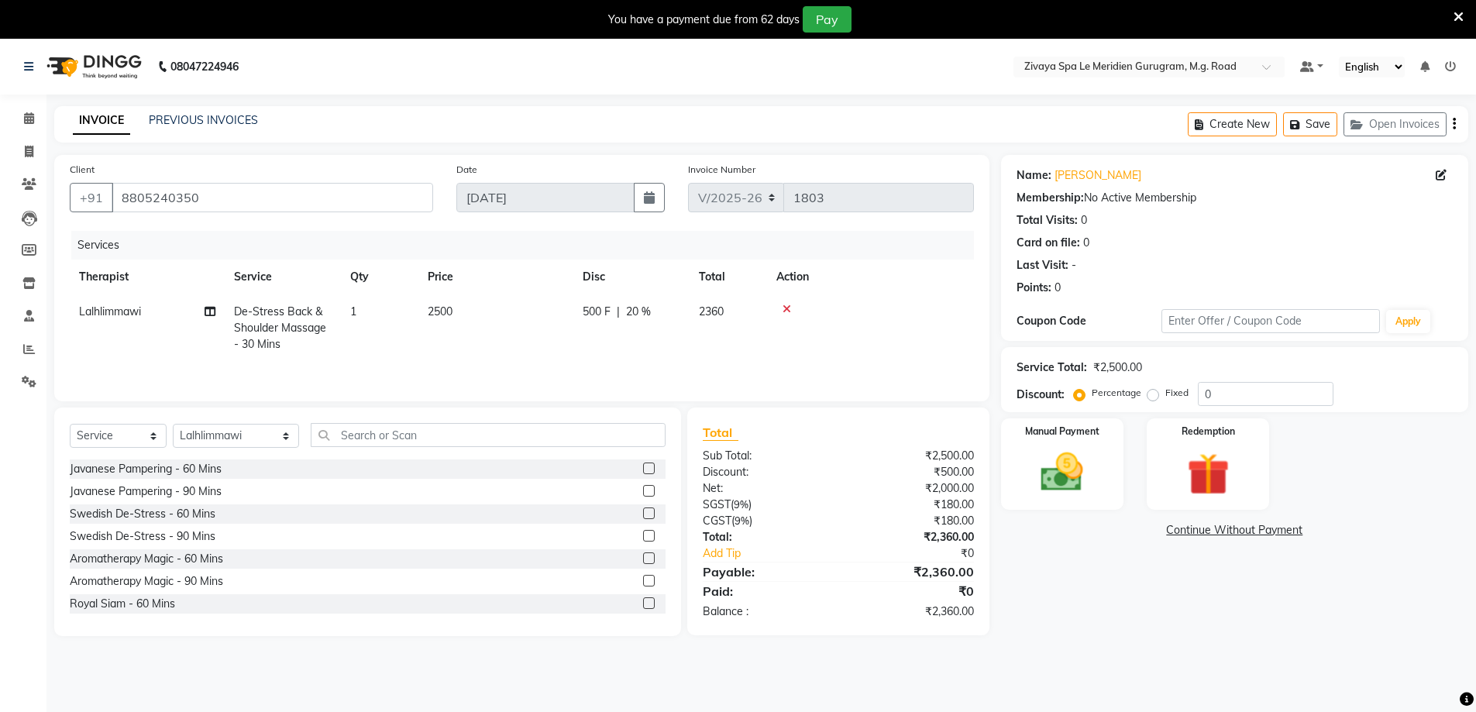
click at [700, 342] on tr "Lalhlimmawi De-Stress Back & Shoulder Massage - 30 Mins 1 2500 500 F | 20 % 2360" at bounding box center [522, 327] width 904 height 67
click at [1086, 471] on img at bounding box center [1062, 472] width 71 height 50
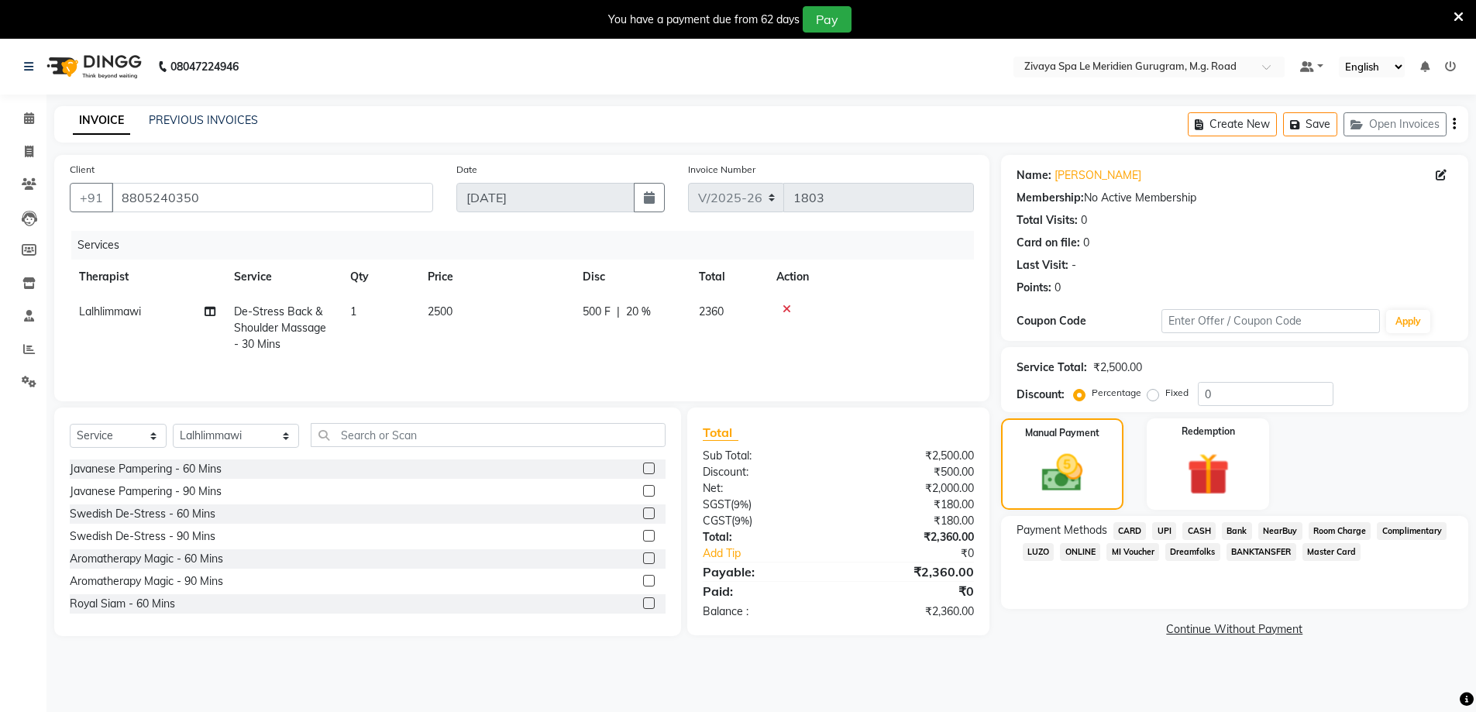
drag, startPoint x: 1331, startPoint y: 532, endPoint x: 1322, endPoint y: 531, distance: 9.3
click at [1330, 532] on span "Room Charge" at bounding box center [1340, 531] width 63 height 18
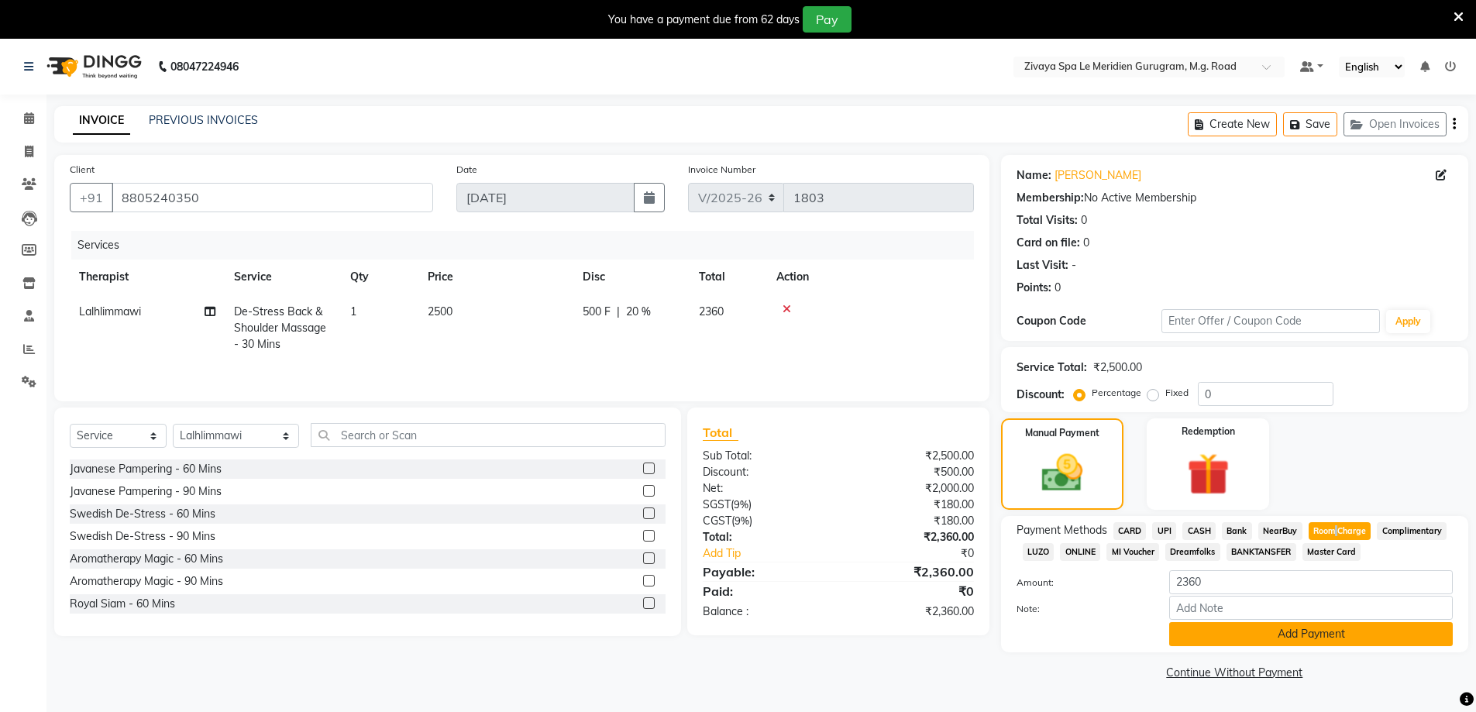
click at [1296, 628] on button "Add Payment" at bounding box center [1311, 634] width 284 height 24
